Goal: Find specific page/section: Find specific page/section

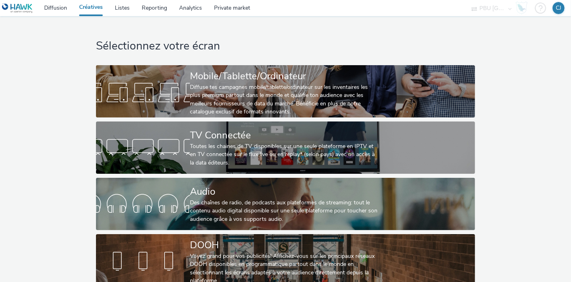
click at [523, 182] on div "Sélectionnez votre écran Mobile/Tablette/Ordinateur Diffuse tes campagnes mobil…" at bounding box center [285, 153] width 577 height 274
click at [554, 53] on div "Sélectionnez votre écran Mobile/Tablette/Ordinateur Diffuse tes campagnes mobil…" at bounding box center [285, 153] width 577 height 274
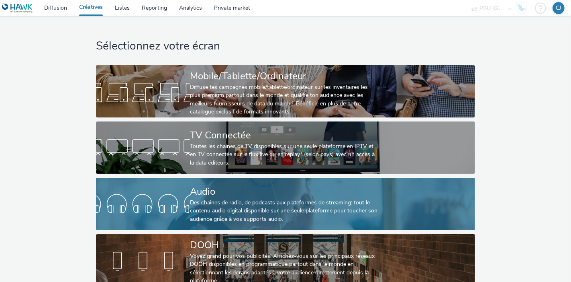
click at [287, 205] on div "Des chaînes de radio, de podcasts aux plateformes de streaming: tout le contenu…" at bounding box center [284, 210] width 188 height 25
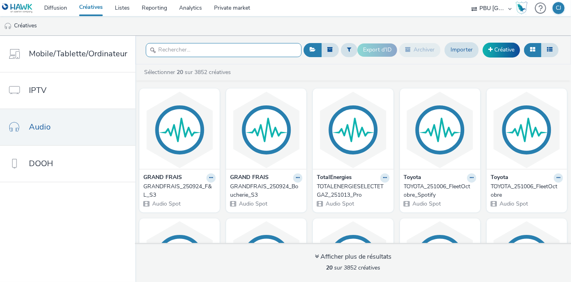
click at [201, 51] on input "text" at bounding box center [224, 50] width 156 height 14
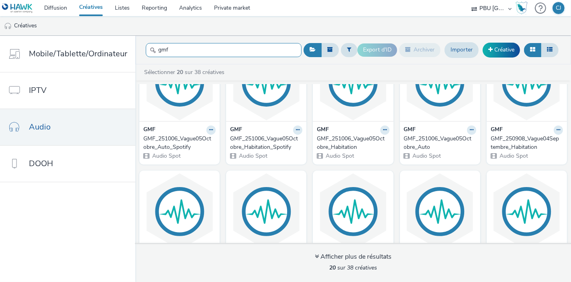
scroll to position [49, 0]
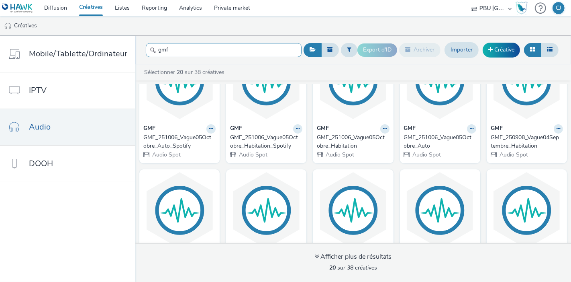
type input "gmf"
click at [479, 104] on img at bounding box center [440, 80] width 76 height 78
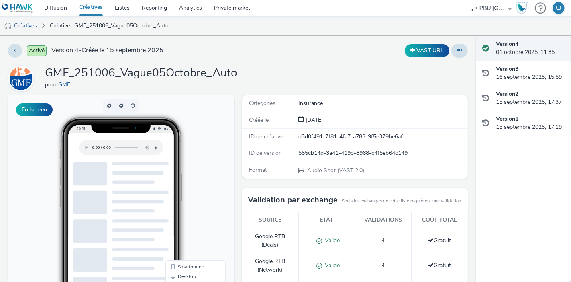
click at [34, 29] on link "Créatives" at bounding box center [20, 25] width 41 height 19
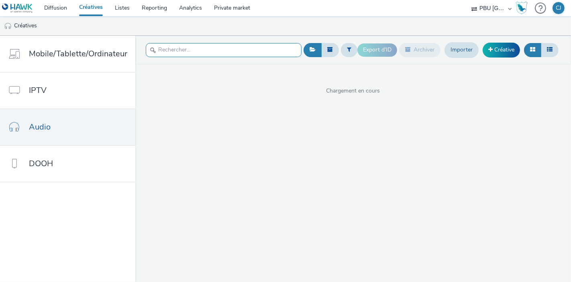
click at [201, 51] on input "text" at bounding box center [224, 50] width 156 height 14
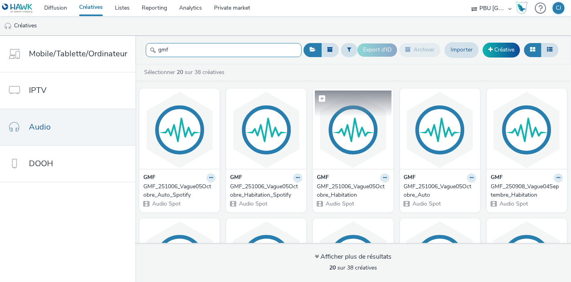
type input "gmf"
click at [391, 148] on img at bounding box center [353, 129] width 76 height 78
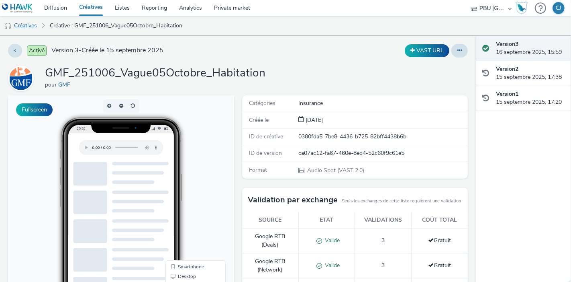
click at [34, 29] on link "Créatives" at bounding box center [20, 25] width 41 height 19
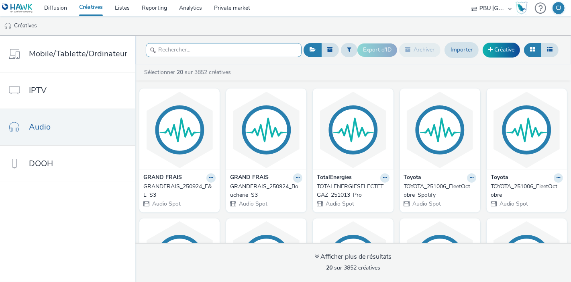
click at [176, 47] on input "text" at bounding box center [224, 50] width 156 height 14
click at [176, 47] on input "g" at bounding box center [224, 50] width 156 height 14
type input "gmf"
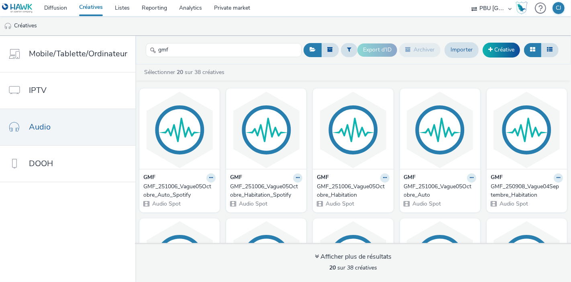
click at [287, 187] on div "GMF_251006_Vague05Octobre_Habitation_Spotify" at bounding box center [264, 190] width 69 height 16
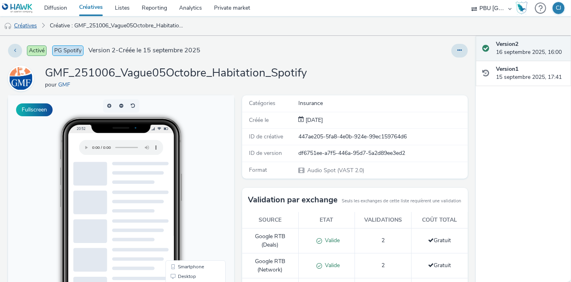
click at [26, 26] on link "Créatives" at bounding box center [20, 25] width 41 height 19
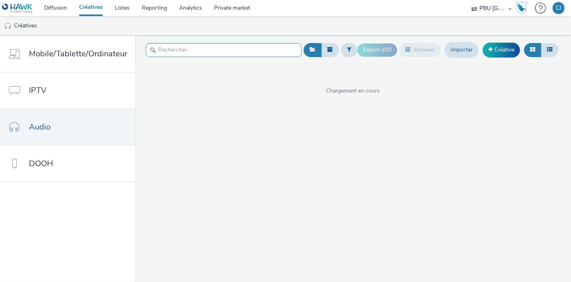
click at [202, 51] on input "text" at bounding box center [224, 50] width 156 height 14
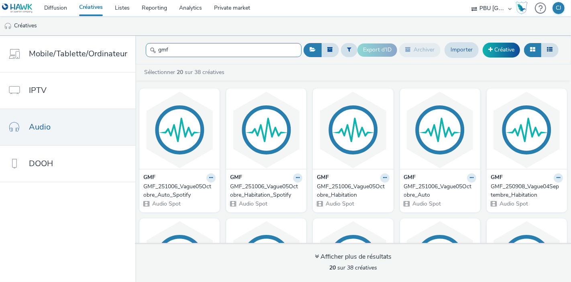
type input "gmf"
click at [197, 184] on div "GMF_251006_Vague05Octobre_Auto_Spotify" at bounding box center [177, 190] width 69 height 16
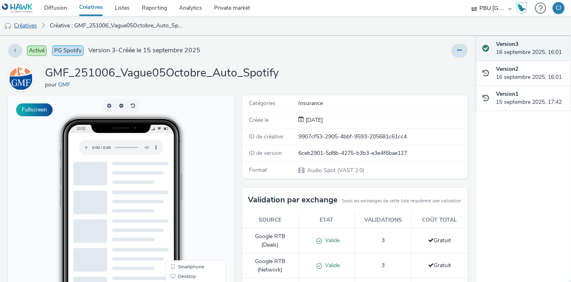
click at [29, 26] on link "Créatives" at bounding box center [20, 25] width 41 height 19
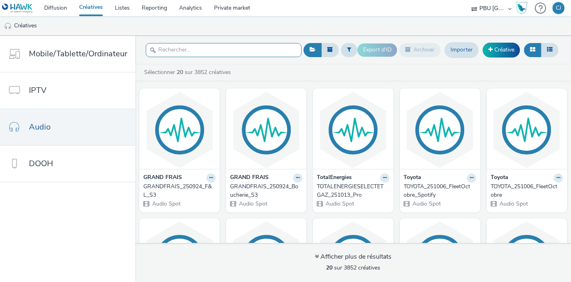
click at [174, 49] on input "text" at bounding box center [224, 50] width 156 height 14
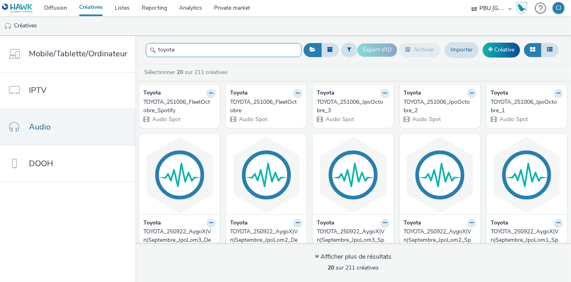
scroll to position [101, 0]
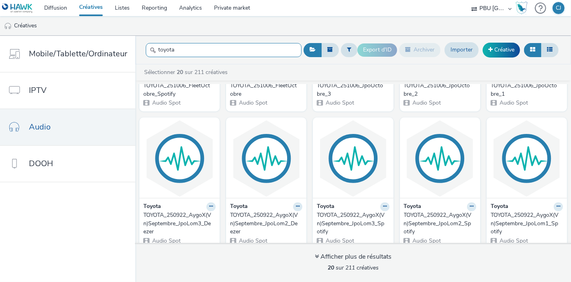
type input "toyota"
click at [489, 68] on img at bounding box center [527, 29] width 76 height 78
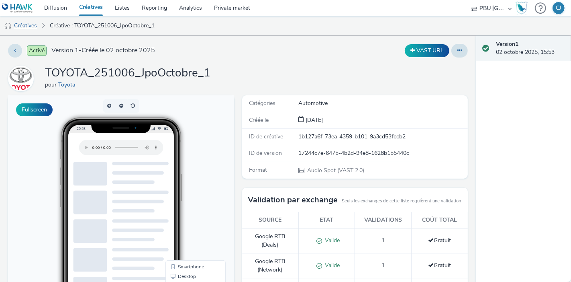
click at [31, 25] on link "Créatives" at bounding box center [20, 25] width 41 height 19
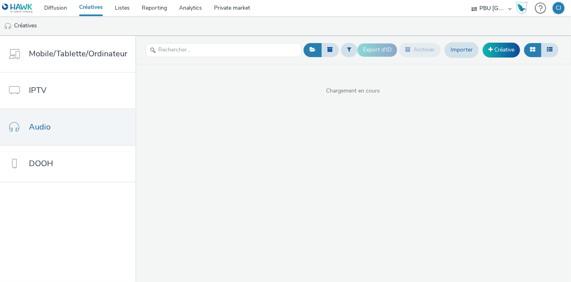
click at [213, 58] on div at bounding box center [224, 50] width 156 height 20
click at [209, 53] on input "text" at bounding box center [224, 50] width 156 height 14
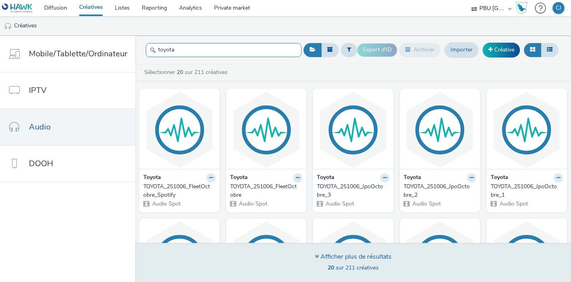
type input "toyota"
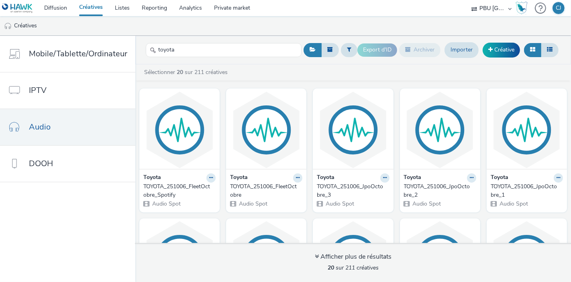
click at [473, 183] on div "TOYOTA_251006_JpoOctobre_2" at bounding box center [438, 190] width 69 height 16
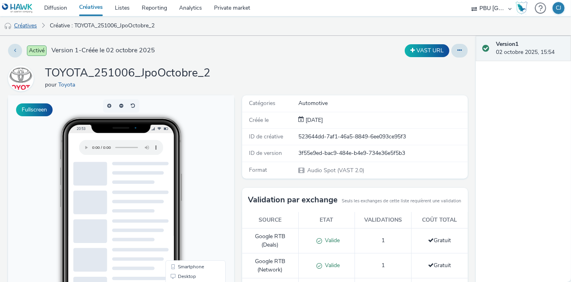
click at [29, 29] on link "Créatives" at bounding box center [20, 25] width 41 height 19
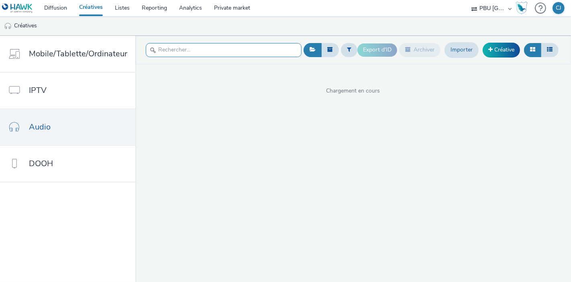
click at [200, 47] on input "text" at bounding box center [224, 50] width 156 height 14
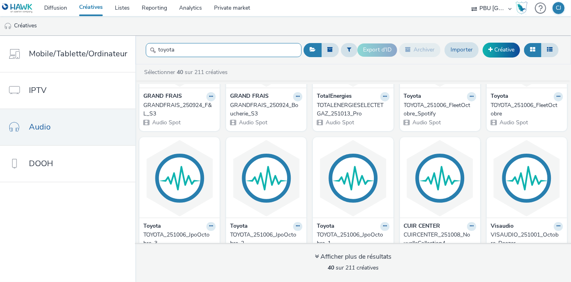
scroll to position [105, 0]
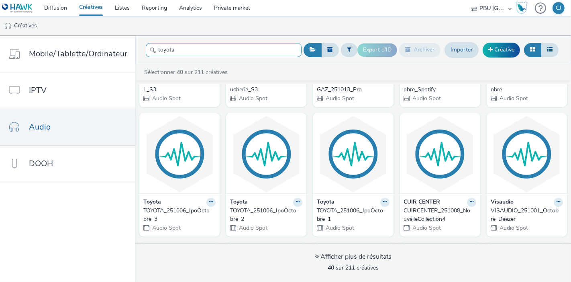
type input "toyota"
click at [213, 213] on div "TOYOTA_251006_JpoOctobre_3" at bounding box center [177, 215] width 69 height 16
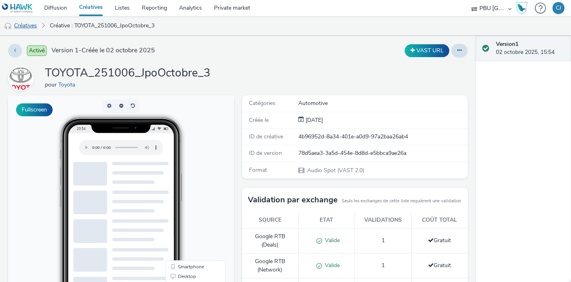
click at [35, 27] on link "Créatives" at bounding box center [20, 25] width 41 height 19
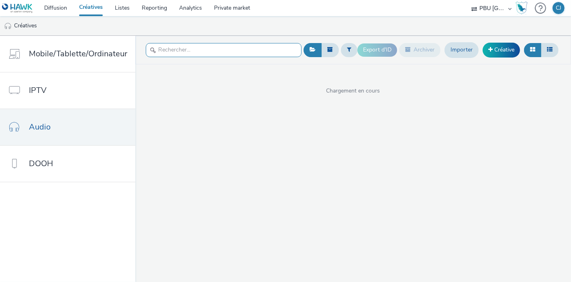
click at [175, 50] on input "text" at bounding box center [224, 50] width 156 height 14
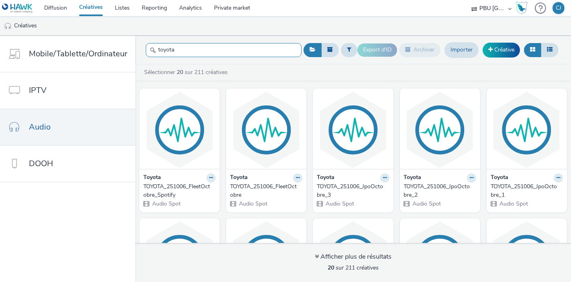
type input "toyota"
click at [299, 184] on div "TOYOTA_251006_FleetOctobre" at bounding box center [264, 190] width 69 height 16
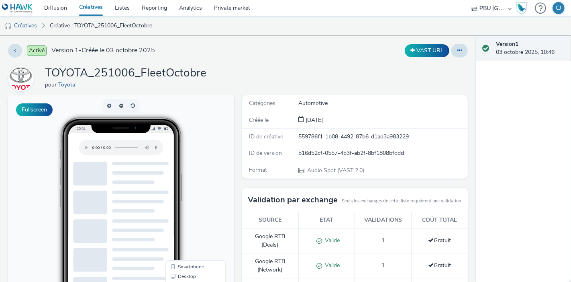
click at [25, 25] on link "Créatives" at bounding box center [20, 25] width 41 height 19
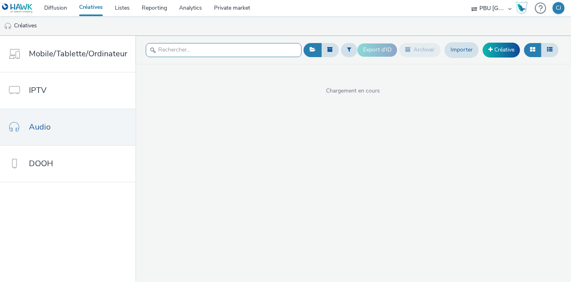
click at [209, 53] on input "text" at bounding box center [224, 50] width 156 height 14
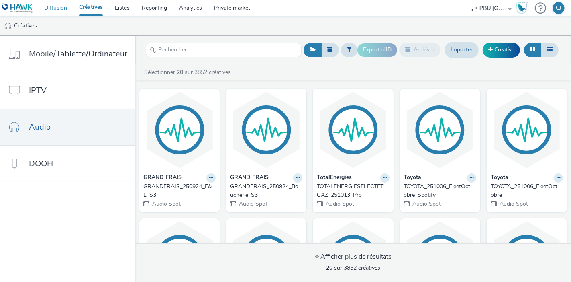
click at [59, 7] on link "Diffusion" at bounding box center [55, 8] width 35 height 16
